Goal: Task Accomplishment & Management: Use online tool/utility

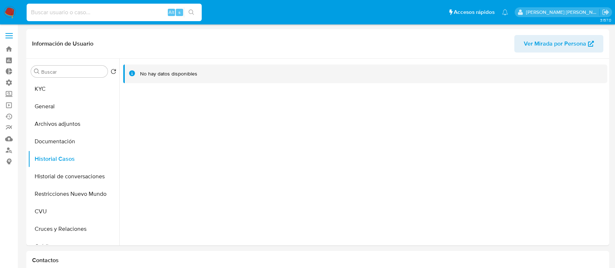
select select "100"
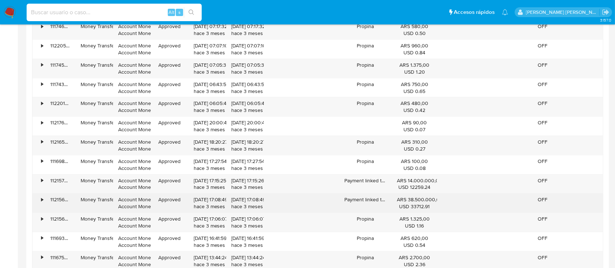
click at [43, 199] on div "•" at bounding box center [42, 199] width 2 height 7
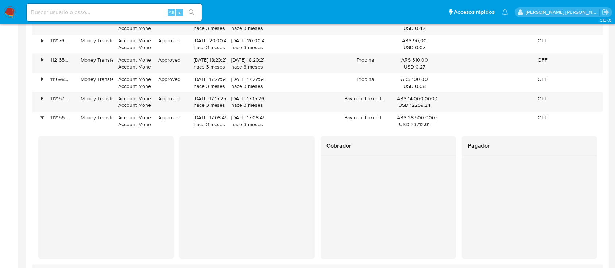
scroll to position [928, 0]
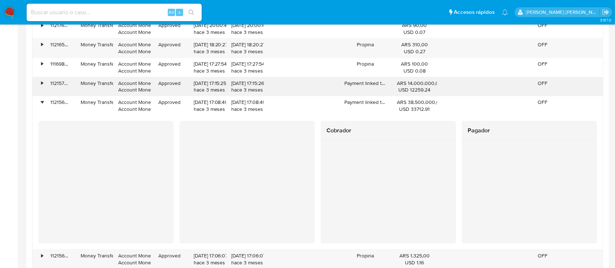
click at [42, 84] on div "•" at bounding box center [42, 83] width 2 height 7
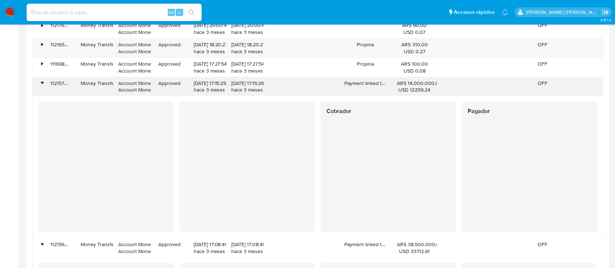
click at [46, 83] on div "112157598390" at bounding box center [60, 86] width 30 height 19
click at [44, 83] on div "•" at bounding box center [38, 86] width 13 height 19
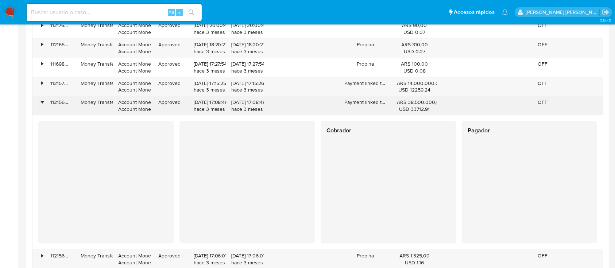
click at [42, 103] on div "•" at bounding box center [42, 102] width 2 height 7
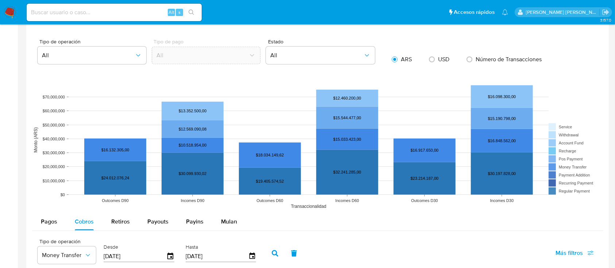
scroll to position [441, 0]
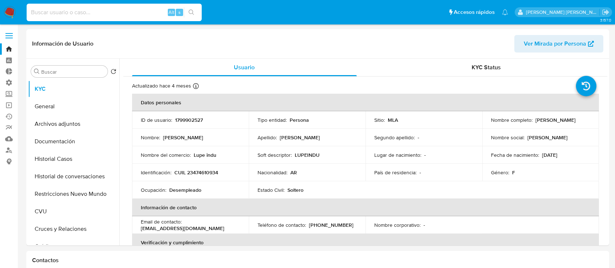
select select "10"
click at [126, 15] on input at bounding box center [114, 12] width 175 height 9
type input "N3e8ONLJVbx0VZhfobLsHQJu"
click at [190, 14] on icon "search-icon" at bounding box center [192, 12] width 6 height 6
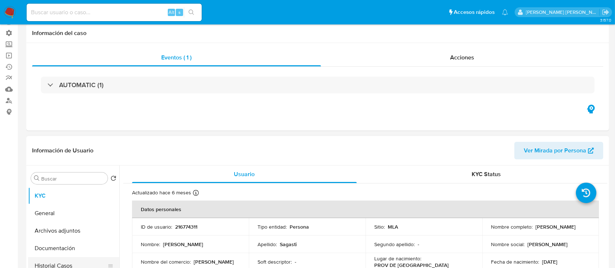
scroll to position [97, 0]
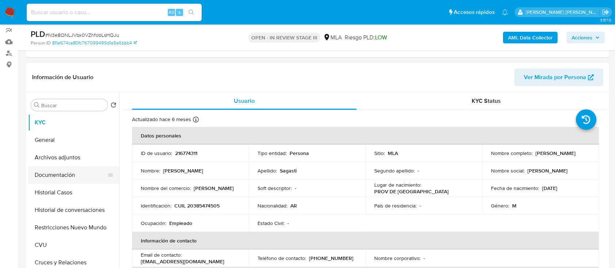
select select "10"
click at [82, 162] on button "Archivos adjuntos" at bounding box center [70, 158] width 85 height 18
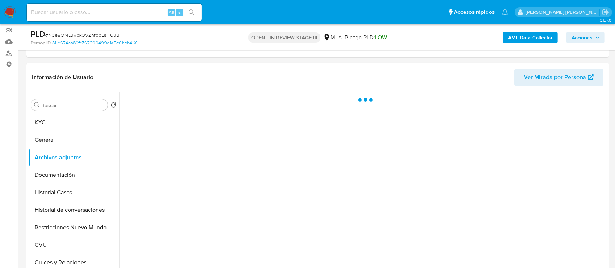
click at [587, 39] on span "Acciones" at bounding box center [582, 38] width 21 height 12
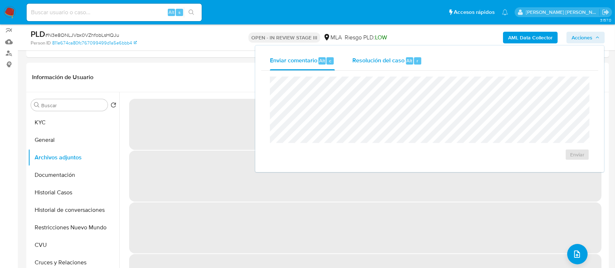
click at [414, 56] on div "Resolución del caso Alt r" at bounding box center [388, 60] width 70 height 19
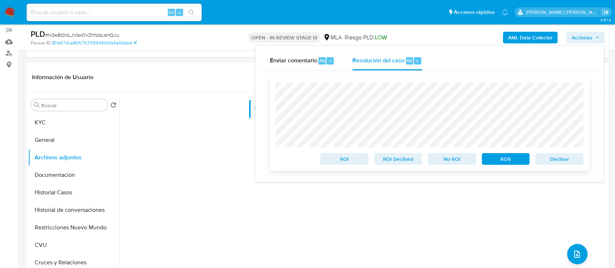
click at [558, 158] on span "Declinar" at bounding box center [560, 159] width 38 height 10
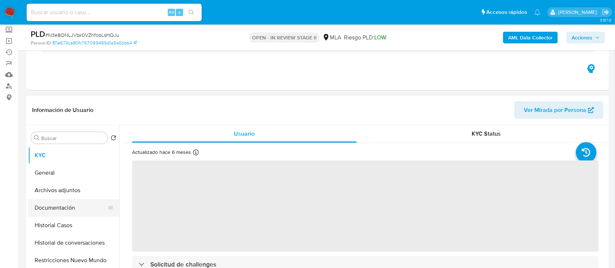
scroll to position [97, 0]
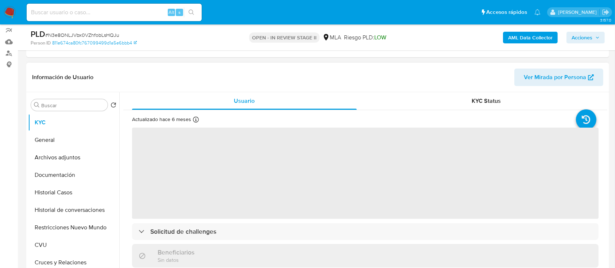
click at [73, 159] on button "Archivos adjuntos" at bounding box center [73, 158] width 91 height 18
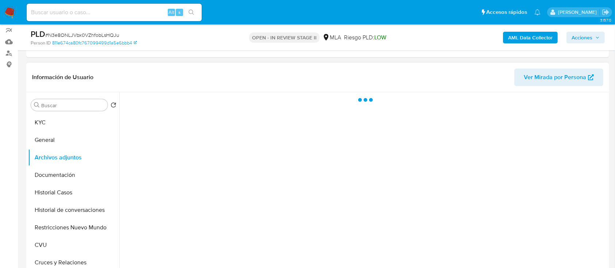
select select "10"
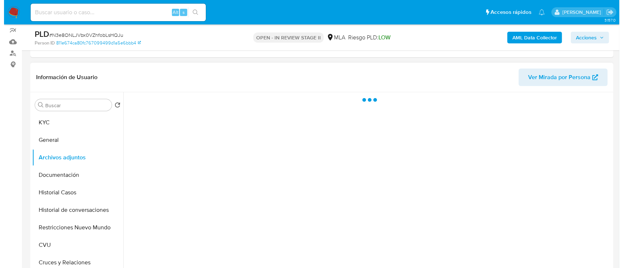
scroll to position [146, 0]
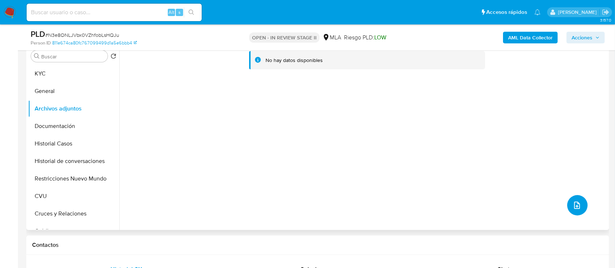
click at [577, 205] on icon "upload-file" at bounding box center [577, 205] width 9 height 9
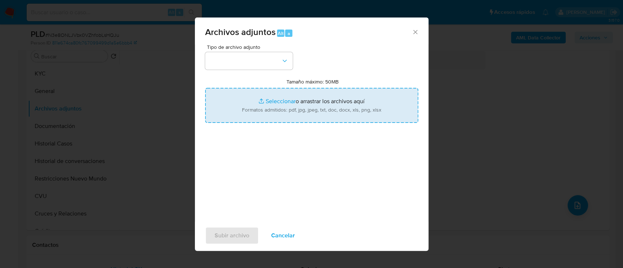
click at [341, 102] on input "Tamaño máximo: 50MB Seleccionar archivos" at bounding box center [311, 105] width 213 height 35
type input "C:\fakepath\Caselog N3e8ONLJVbx0VZhfobLsHQJu_2025_06_19_10_34_33.docx"
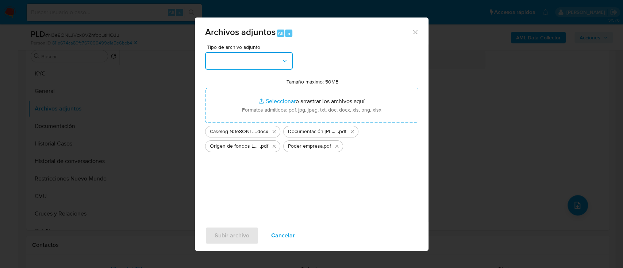
click at [266, 65] on button "button" at bounding box center [249, 61] width 88 height 18
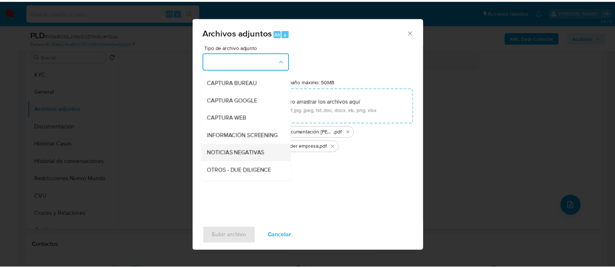
scroll to position [49, 0]
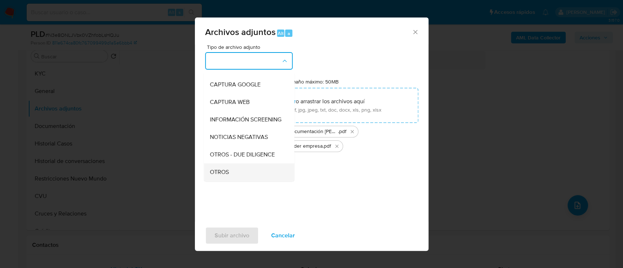
click at [239, 177] on div "OTROS" at bounding box center [247, 173] width 74 height 18
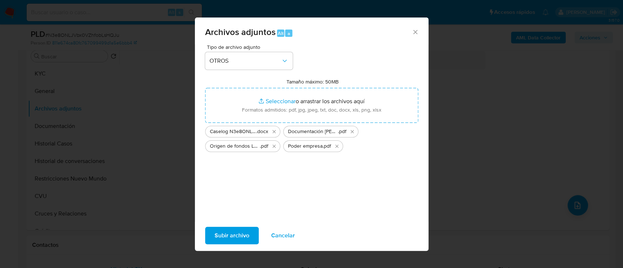
click at [232, 233] on span "Subir archivo" at bounding box center [232, 236] width 35 height 16
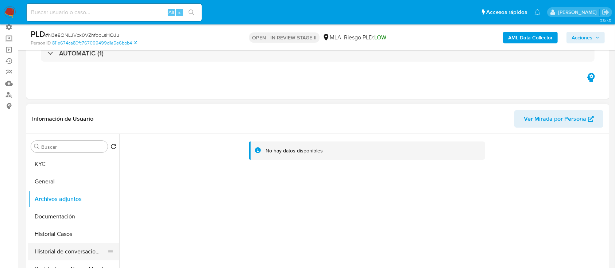
scroll to position [97, 0]
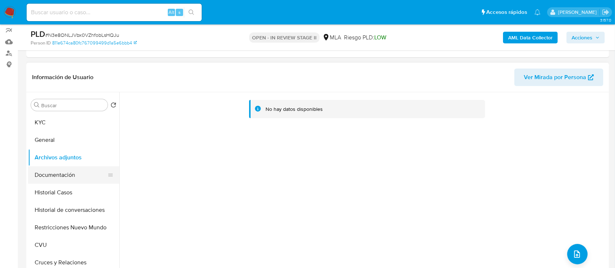
click at [71, 177] on button "Documentación" at bounding box center [70, 175] width 85 height 18
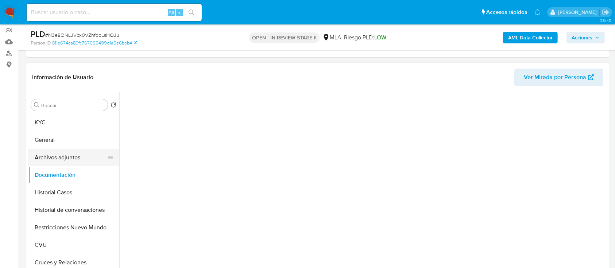
click at [73, 156] on button "Archivos adjuntos" at bounding box center [70, 158] width 85 height 18
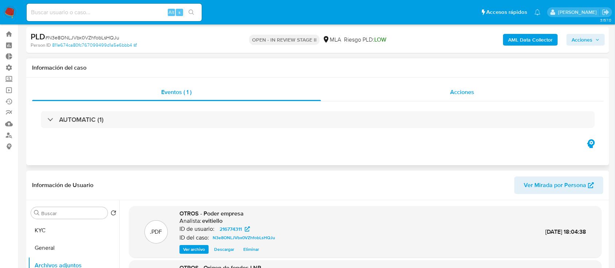
scroll to position [0, 0]
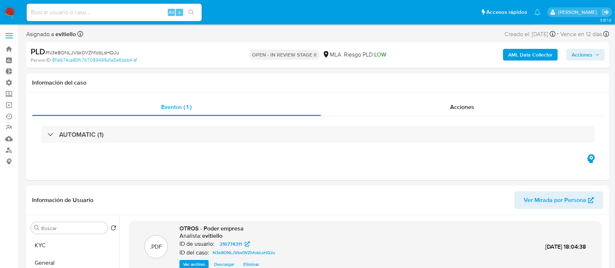
click at [514, 51] on b "AML Data Collector" at bounding box center [530, 55] width 45 height 12
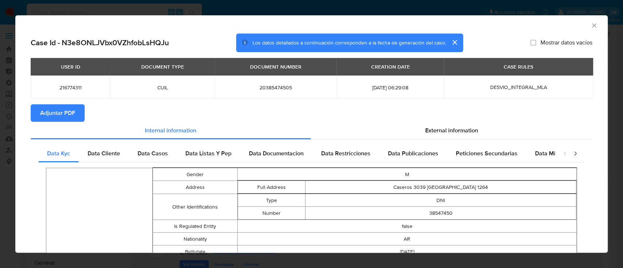
click at [75, 113] on button "Adjuntar PDF" at bounding box center [58, 113] width 54 height 18
click at [405, 122] on div "External information" at bounding box center [452, 131] width 282 height 18
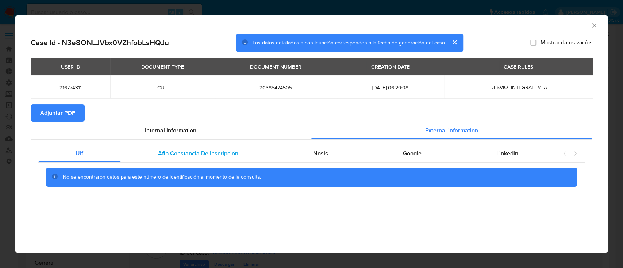
click at [209, 154] on span "Afip Constancia De Inscripción" at bounding box center [198, 153] width 80 height 8
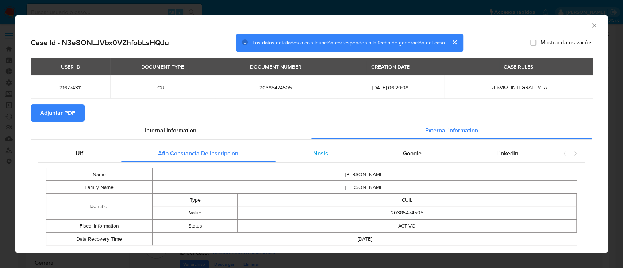
click at [319, 154] on span "Nosis" at bounding box center [320, 153] width 15 height 8
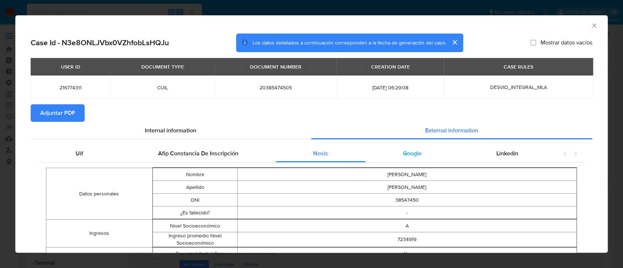
click at [412, 151] on span "Google" at bounding box center [412, 153] width 19 height 8
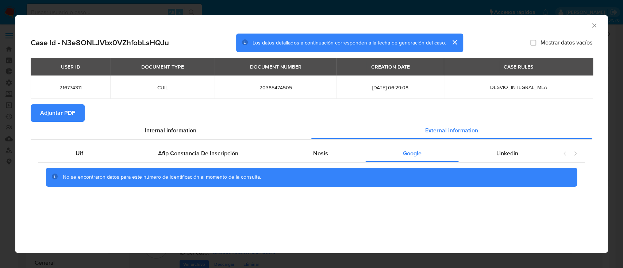
click at [594, 27] on icon "Cerrar ventana" at bounding box center [594, 25] width 7 height 7
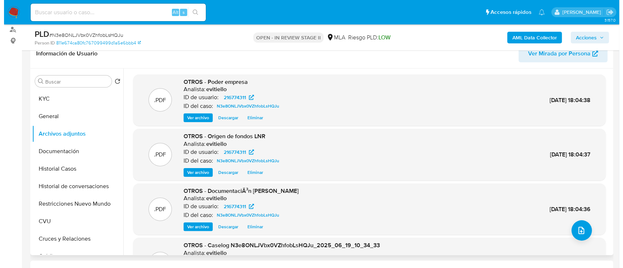
scroll to position [146, 0]
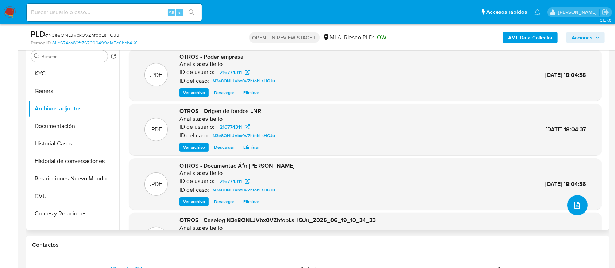
click at [573, 204] on icon "upload-file" at bounding box center [577, 205] width 9 height 9
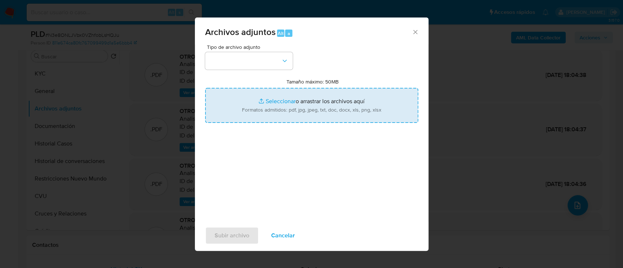
click at [272, 97] on input "Tamaño máximo: 50MB Seleccionar archivos" at bounding box center [311, 105] width 213 height 35
type input "C:\fakepath\Movimientos-Agustin Sagasti.xlsx"
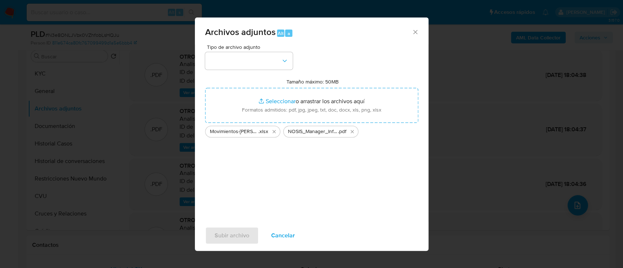
click at [236, 72] on div "Tipo de archivo adjunto Tamaño máximo: 50MB Seleccionar archivos Seleccionar o …" at bounding box center [311, 131] width 213 height 172
click at [234, 65] on button "button" at bounding box center [249, 61] width 88 height 18
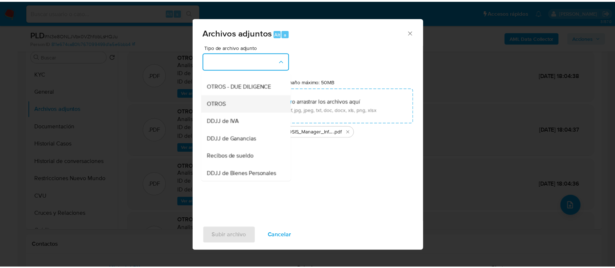
scroll to position [97, 0]
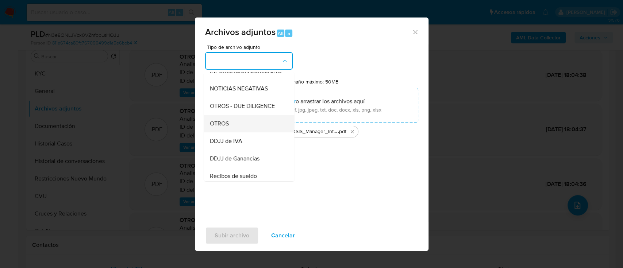
click at [237, 128] on div "OTROS" at bounding box center [247, 124] width 74 height 18
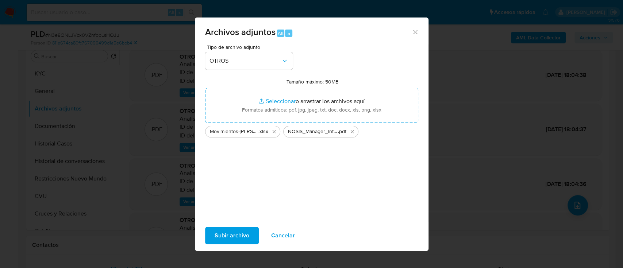
click at [231, 239] on span "Subir archivo" at bounding box center [232, 236] width 35 height 16
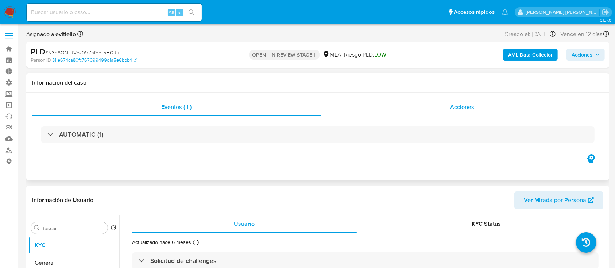
click at [457, 111] on span "Acciones" at bounding box center [462, 107] width 24 height 8
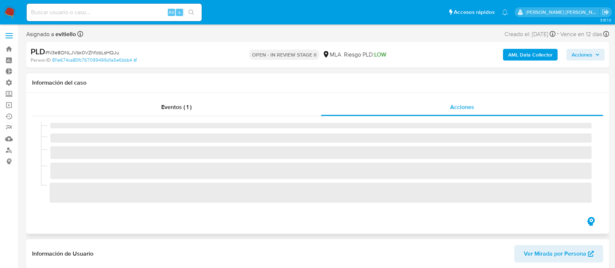
select select "10"
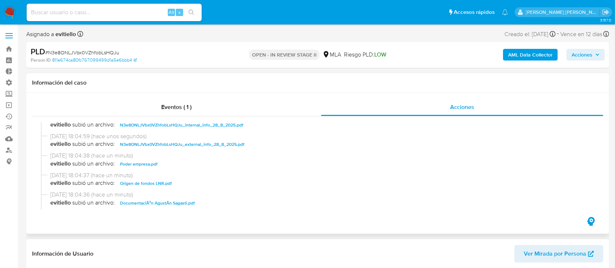
scroll to position [97, 0]
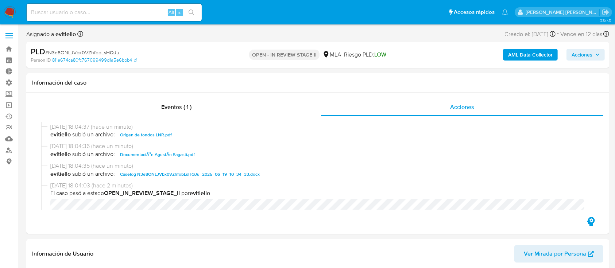
click at [585, 57] on span "Acciones" at bounding box center [582, 55] width 21 height 12
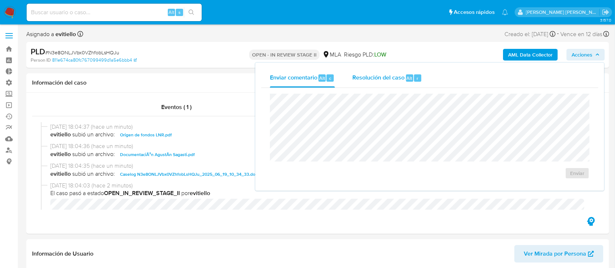
click at [384, 81] on span "Resolución del caso" at bounding box center [379, 78] width 52 height 8
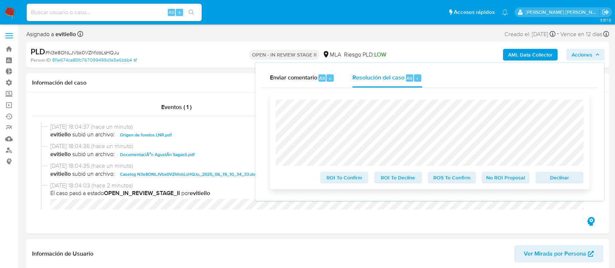
click at [510, 177] on span "No ROI Proposal" at bounding box center [506, 178] width 38 height 10
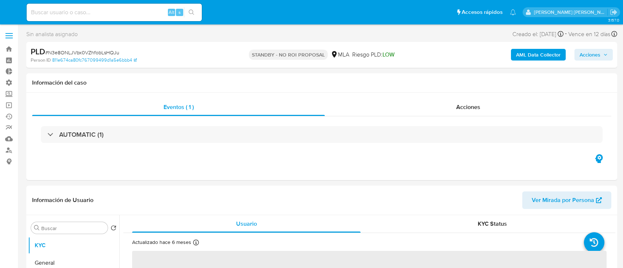
select select "10"
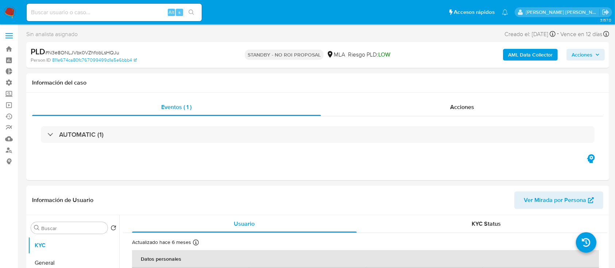
click at [127, 14] on input at bounding box center [114, 12] width 175 height 9
paste input "na9pdcLFYQn3piiCrGA4xsdm"
type input "na9pdcLFYQn3piiCrGA4xsdm"
click at [193, 9] on button "search-icon" at bounding box center [191, 12] width 15 height 10
select select "10"
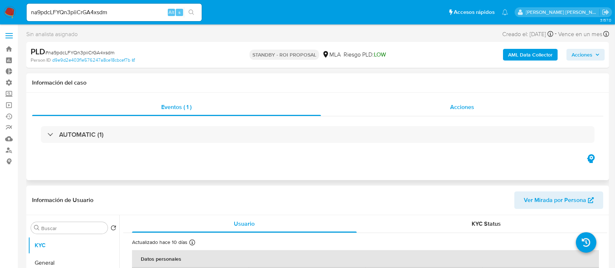
click at [431, 100] on div "Acciones" at bounding box center [462, 108] width 283 height 18
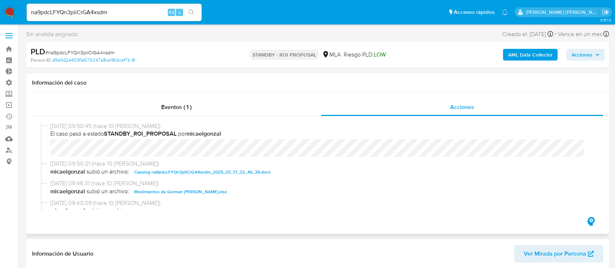
click at [182, 169] on span "Caselog na9pdcLFYQn3piiCrGA4xsdm_2025_07_17_22_46_26.docx" at bounding box center [202, 172] width 137 height 9
click at [147, 10] on input "na9pdcLFYQn3piiCrGA4xsdm" at bounding box center [114, 12] width 175 height 9
paste input "TtJW6ZemJzx2gzvhQT3ppPj3"
type input "TtJW6ZemJzx2gzvhQT3ppPj3"
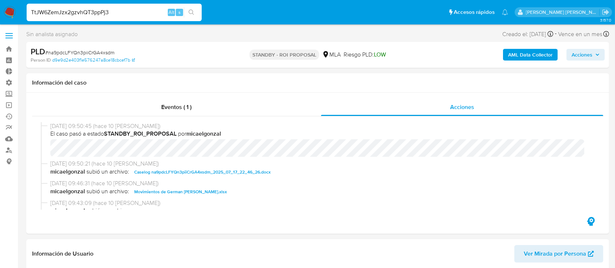
click at [190, 12] on icon "search-icon" at bounding box center [192, 12] width 6 height 6
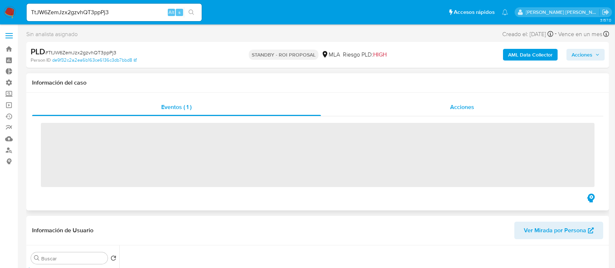
click at [411, 111] on div "Acciones" at bounding box center [462, 108] width 283 height 18
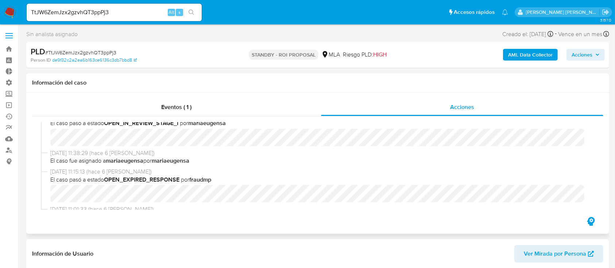
select select "10"
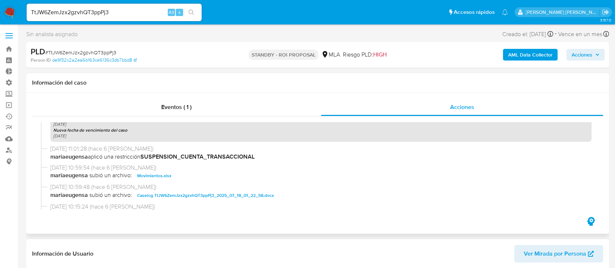
scroll to position [292, 0]
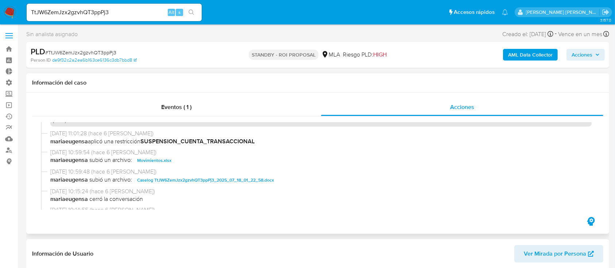
click at [190, 180] on span "Caselog TtJW6ZemJzx2gzvhQT3ppPj3_2025_07_18_01_22_58.docx" at bounding box center [205, 180] width 137 height 9
click at [119, 16] on input "TtJW6ZemJzx2gzvhQT3ppPj3" at bounding box center [114, 12] width 175 height 9
paste input "I46QiYqjvLPjygmRF842J6cT"
type input "I46QiYqjvLPjygmRF842J6cT"
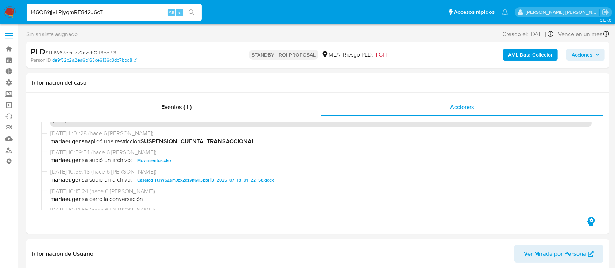
click at [196, 9] on button "search-icon" at bounding box center [191, 12] width 15 height 10
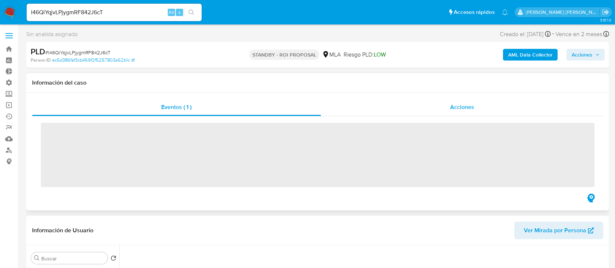
click at [430, 114] on div "Acciones" at bounding box center [462, 108] width 283 height 18
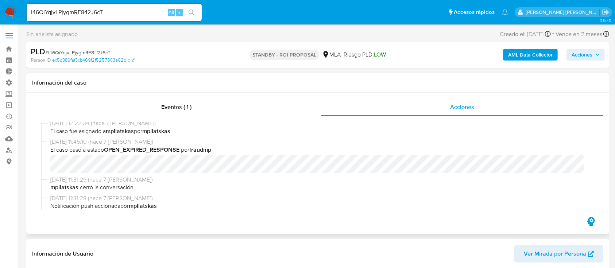
select select "10"
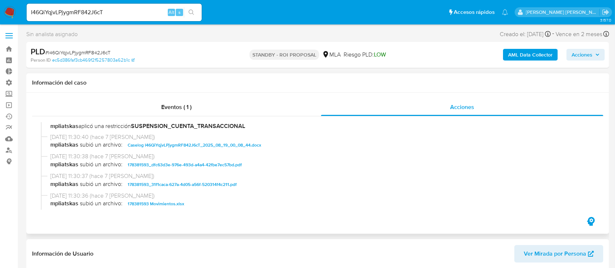
scroll to position [341, 0]
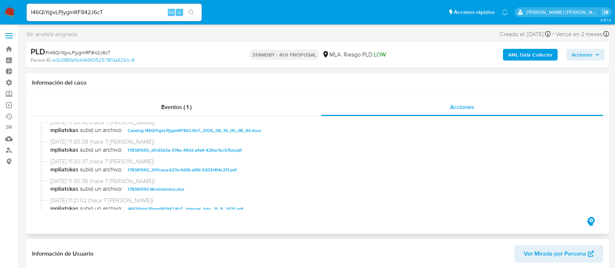
click at [167, 133] on span "Caselog I46QiYqjvLPjygmRF842J6cT_2025_08_19_00_08_44.docx" at bounding box center [195, 130] width 134 height 9
